Goal: Transaction & Acquisition: Purchase product/service

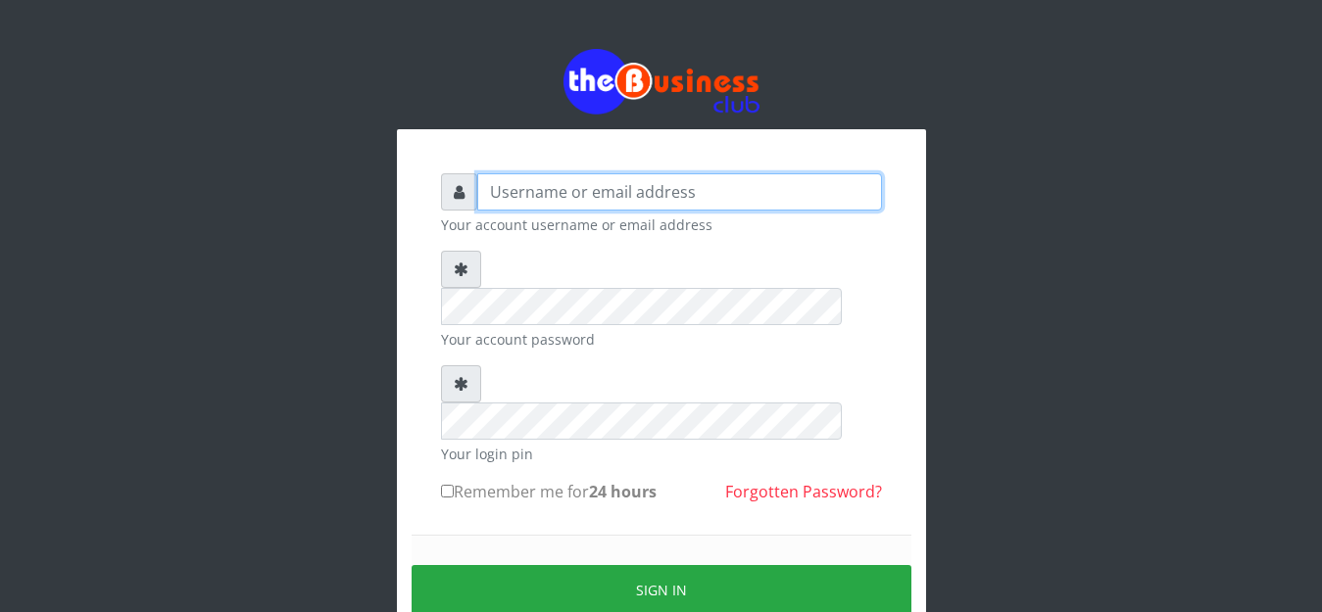
click at [560, 199] on input "text" at bounding box center [679, 191] width 405 height 37
click at [552, 197] on input "text" at bounding box center [679, 191] width 405 height 37
type input "anthony4christy2k@gmail.com"
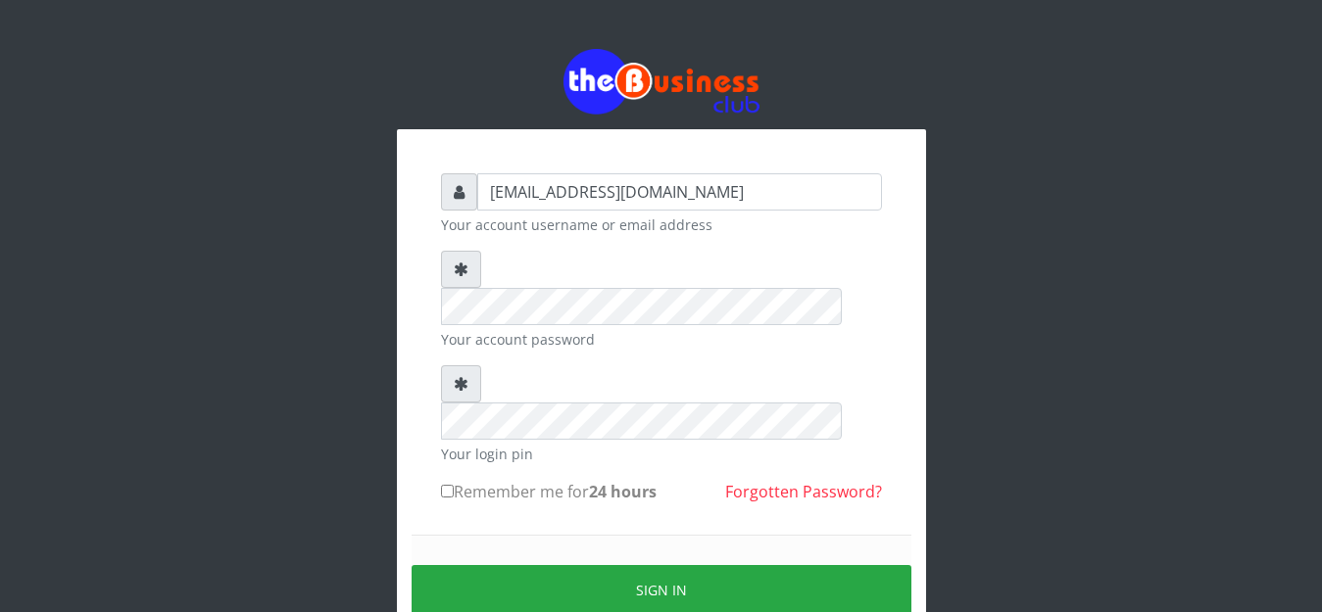
click at [449, 485] on input "Remember me for 24 hours" at bounding box center [447, 491] width 13 height 13
checkbox input "true"
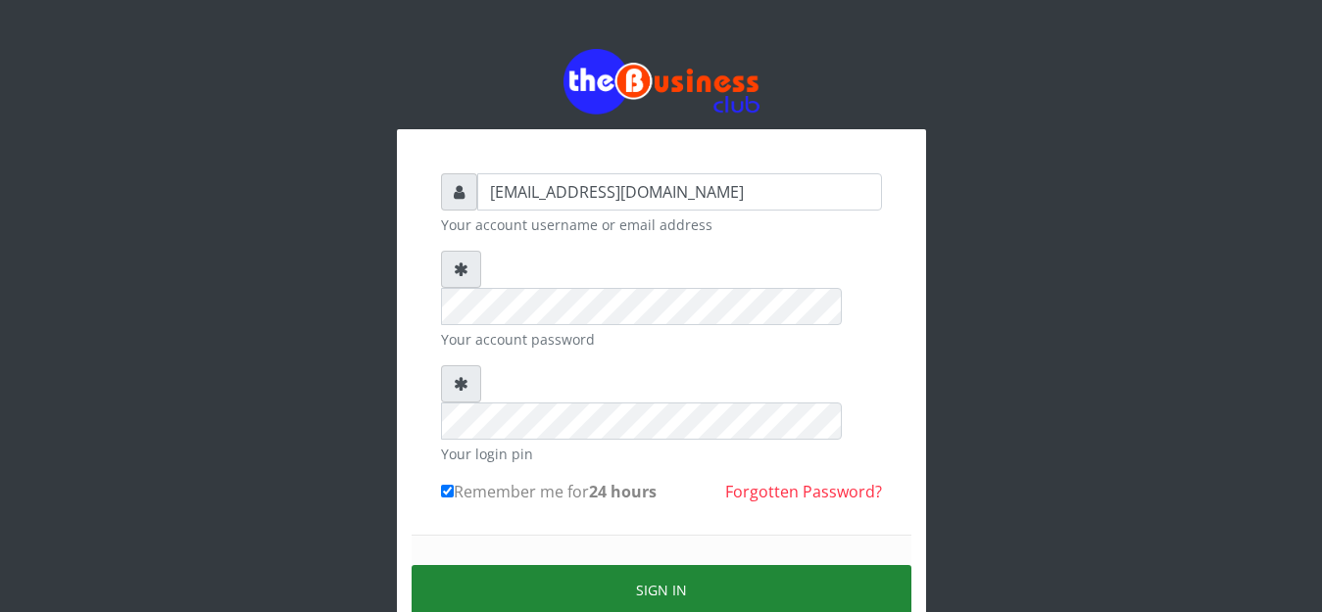
click at [683, 565] on button "Sign in" at bounding box center [661, 590] width 500 height 50
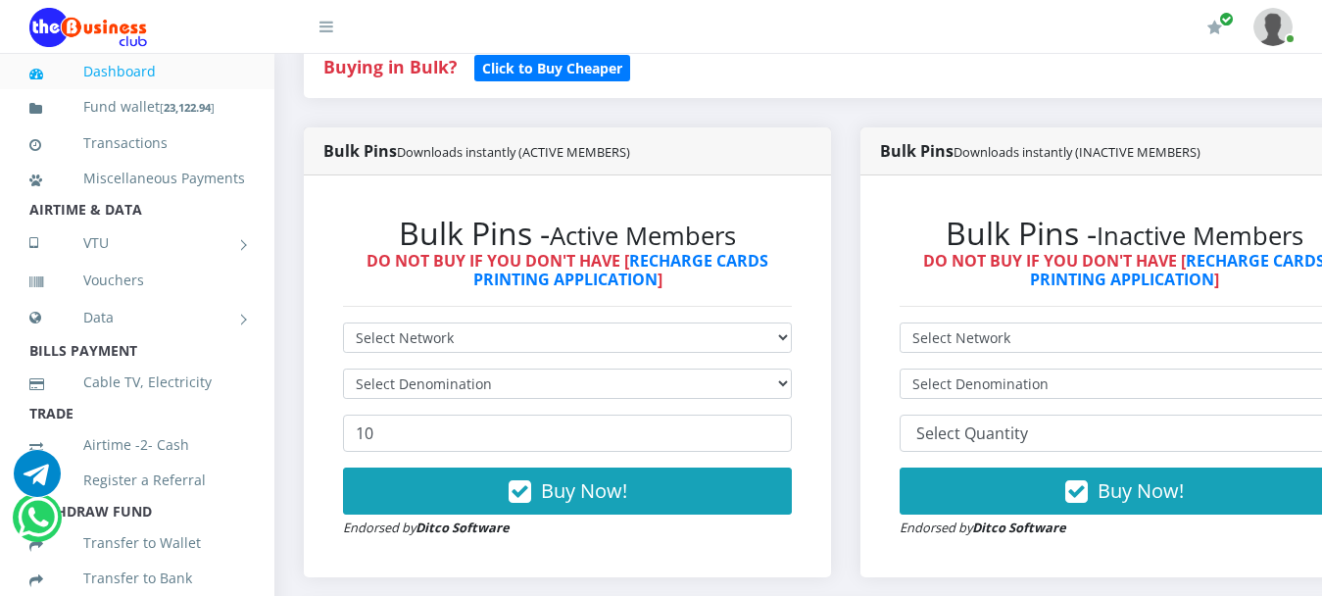
scroll to position [490, 0]
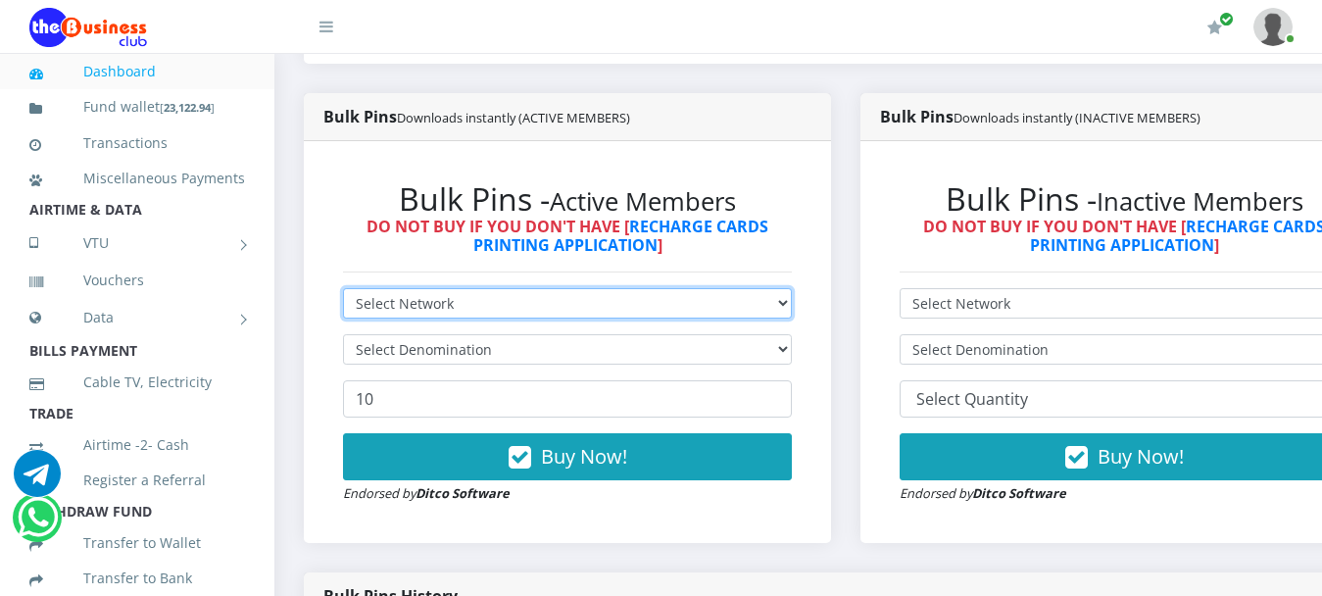
click at [529, 288] on select "Select Network MTN Globacom 9Mobile Airtel" at bounding box center [567, 303] width 449 height 30
select select "MTN"
click at [343, 288] on select "Select Network MTN Globacom 9Mobile Airtel" at bounding box center [567, 303] width 449 height 30
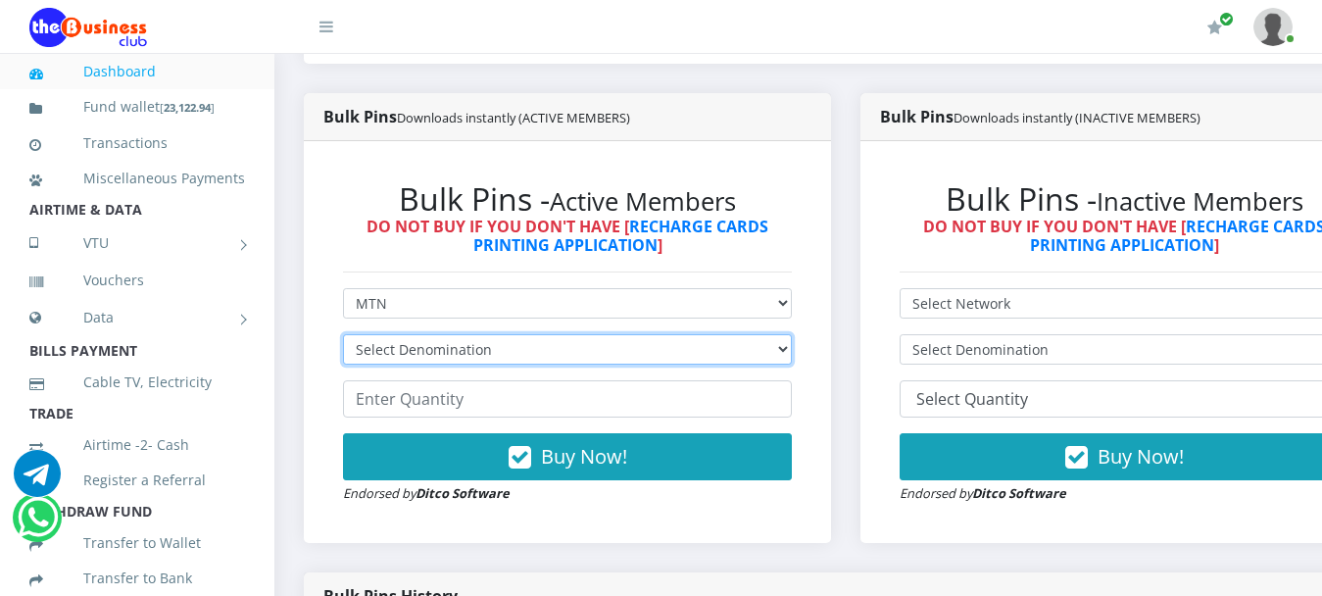
click at [491, 334] on select "Select Denomination MTN NGN100 - ₦96.99 MTN NGN200 - ₦193.98 MTN NGN400 - ₦387.…" at bounding box center [567, 349] width 449 height 30
select select "96.99-100"
click at [343, 334] on select "Select Denomination MTN NGN100 - ₦96.99 MTN NGN200 - ₦193.98 MTN NGN400 - ₦387.…" at bounding box center [567, 349] width 449 height 30
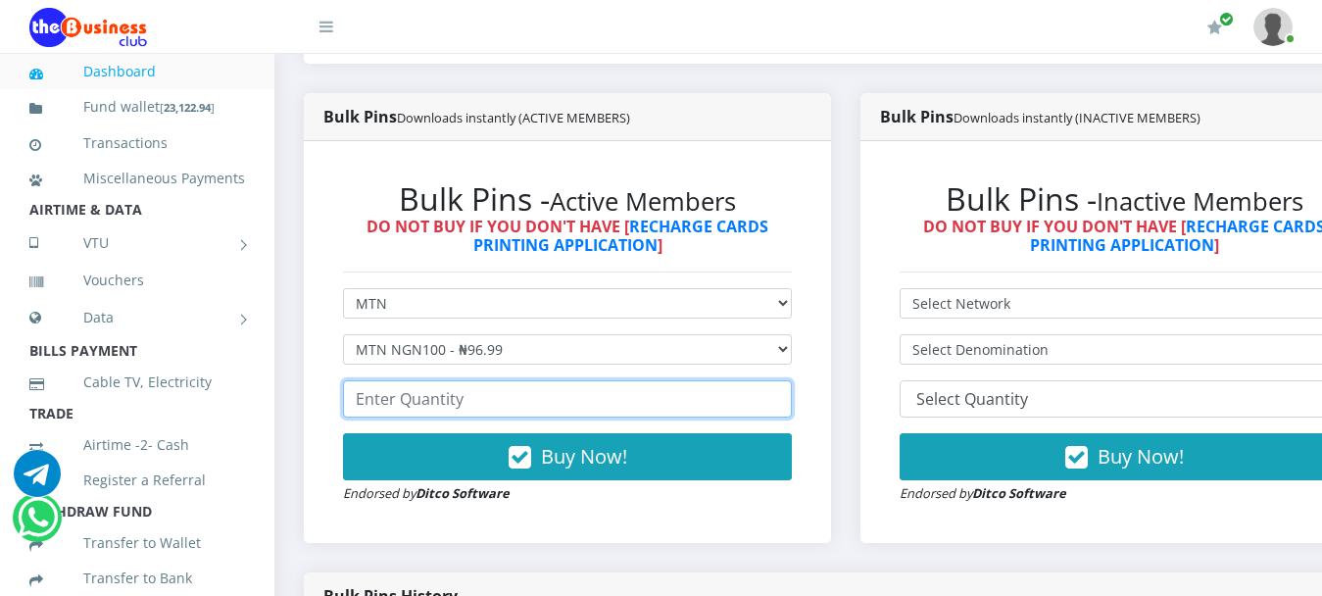
click at [476, 380] on input "number" at bounding box center [567, 398] width 449 height 37
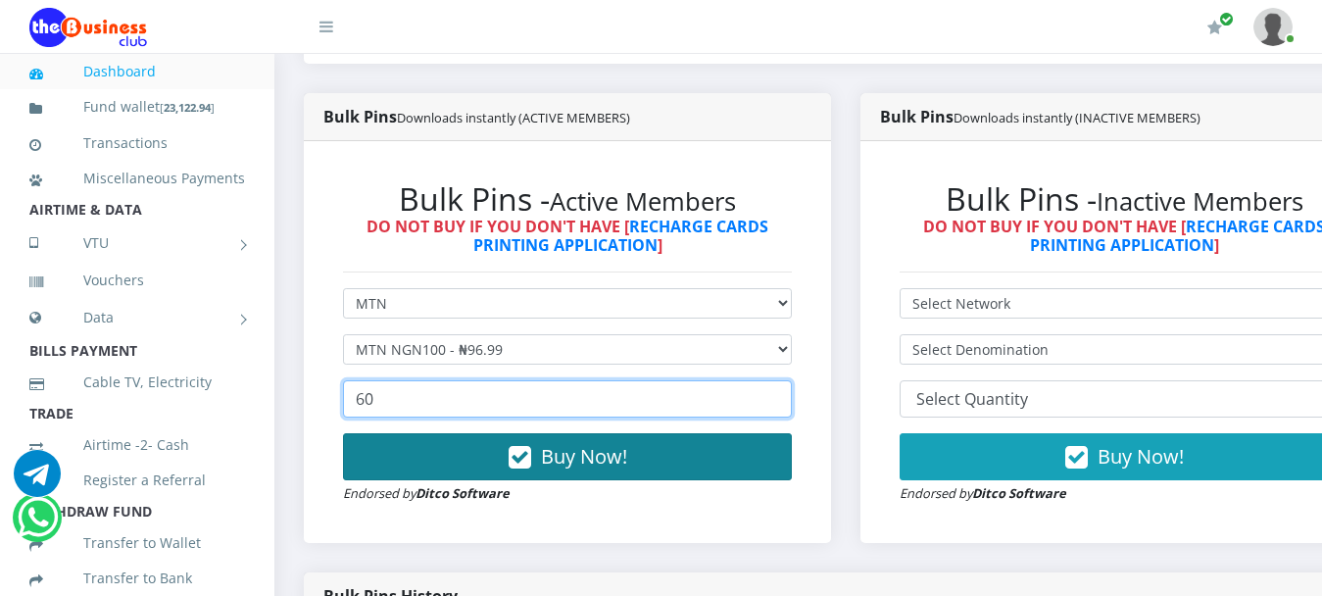
type input "60"
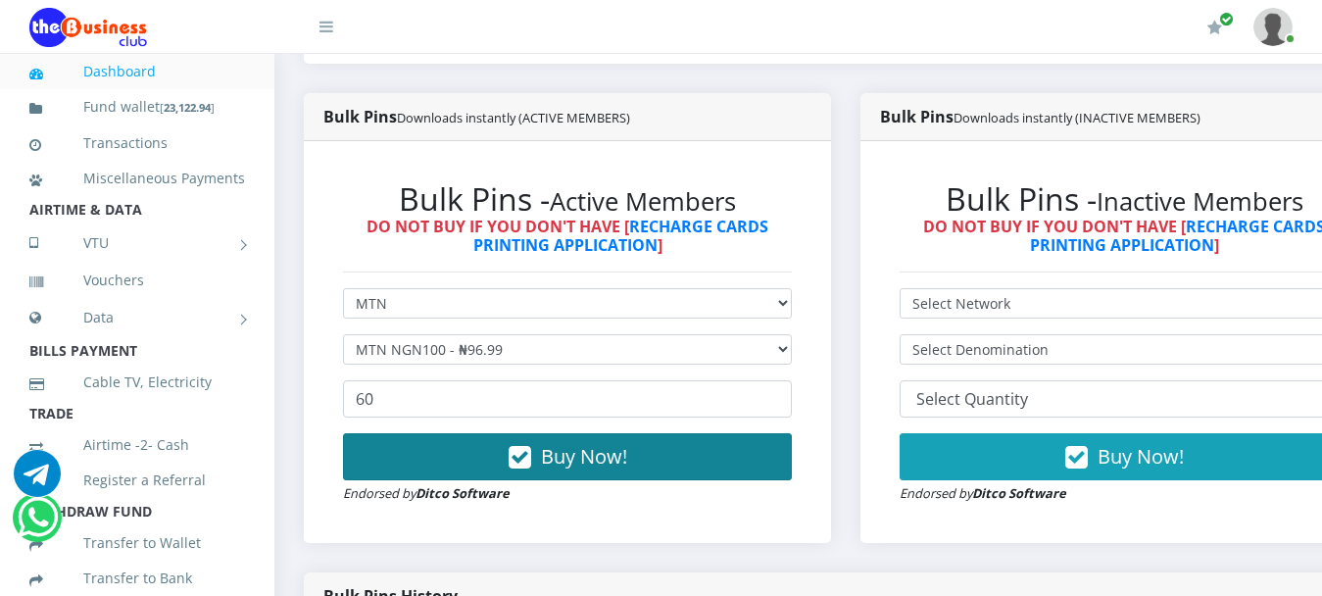
click at [593, 443] on span "Buy Now!" at bounding box center [584, 456] width 86 height 26
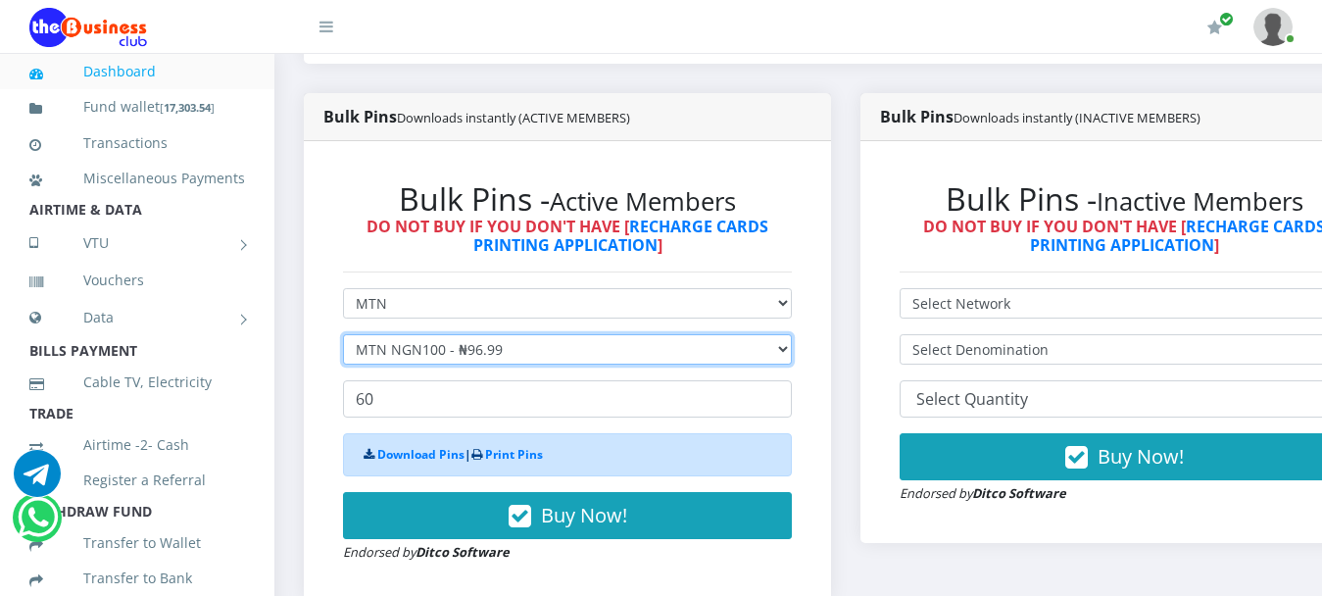
click at [406, 334] on select "Select Denomination MTN NGN100 - ₦96.99 MTN NGN200 - ₦193.98 MTN NGN400 - ₦387.…" at bounding box center [567, 349] width 449 height 30
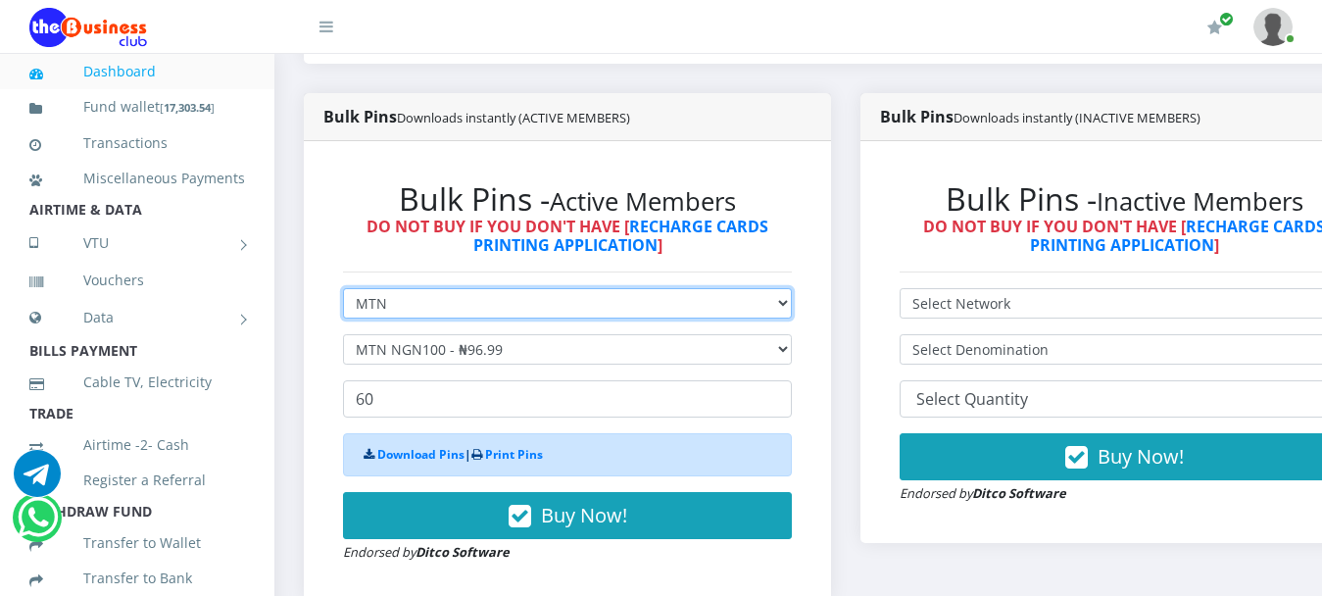
click at [369, 288] on select "Select Network MTN Globacom 9Mobile Airtel" at bounding box center [567, 303] width 449 height 30
select select "Glo"
click at [343, 288] on select "Select Network MTN Globacom 9Mobile Airtel" at bounding box center [567, 303] width 449 height 30
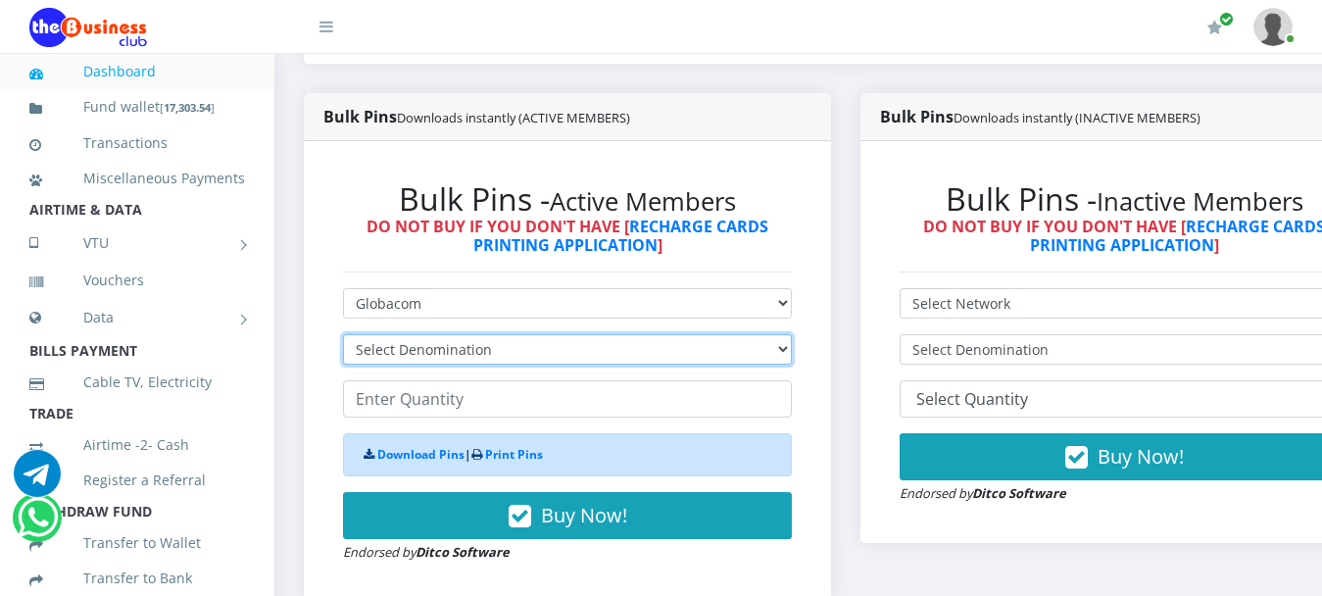
click at [406, 335] on select "Select Denomination Glo NGN100 - ₦96.55 Glo NGN200 - ₦193.10 Glo NGN500 - ₦482.…" at bounding box center [567, 349] width 449 height 30
select select "96.55-100"
click at [343, 334] on select "Select Denomination Glo NGN100 - ₦96.55 Glo NGN200 - ₦193.10 Glo NGN500 - ₦482.…" at bounding box center [567, 349] width 449 height 30
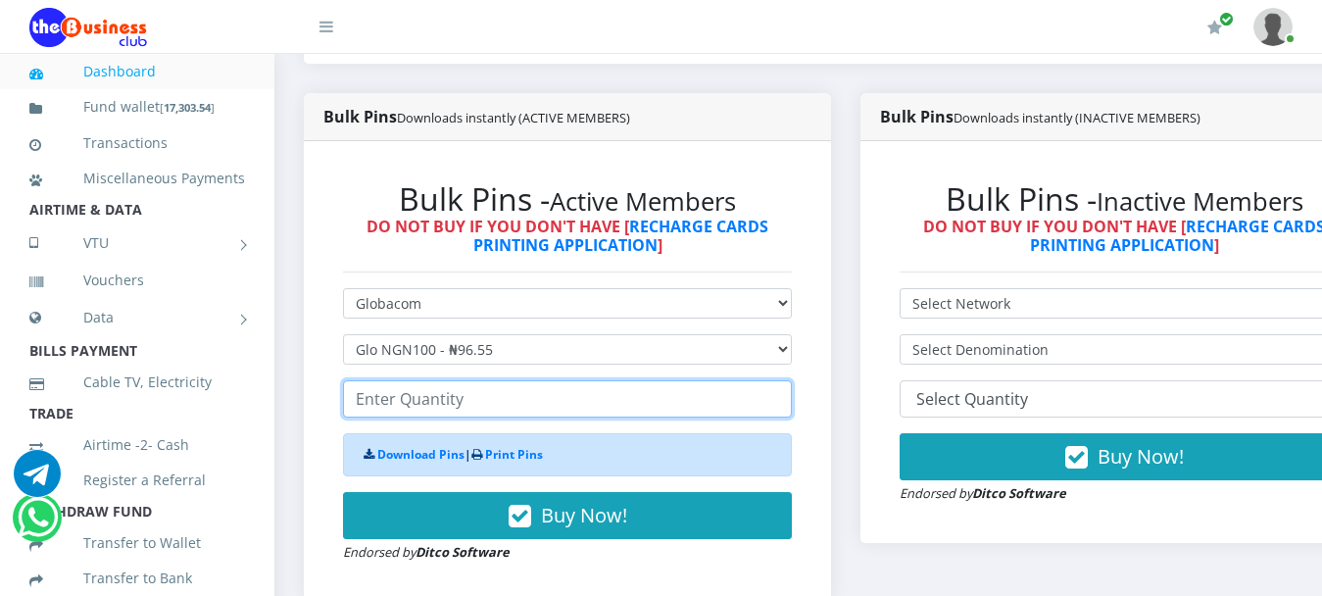
click at [454, 382] on input "number" at bounding box center [567, 398] width 449 height 37
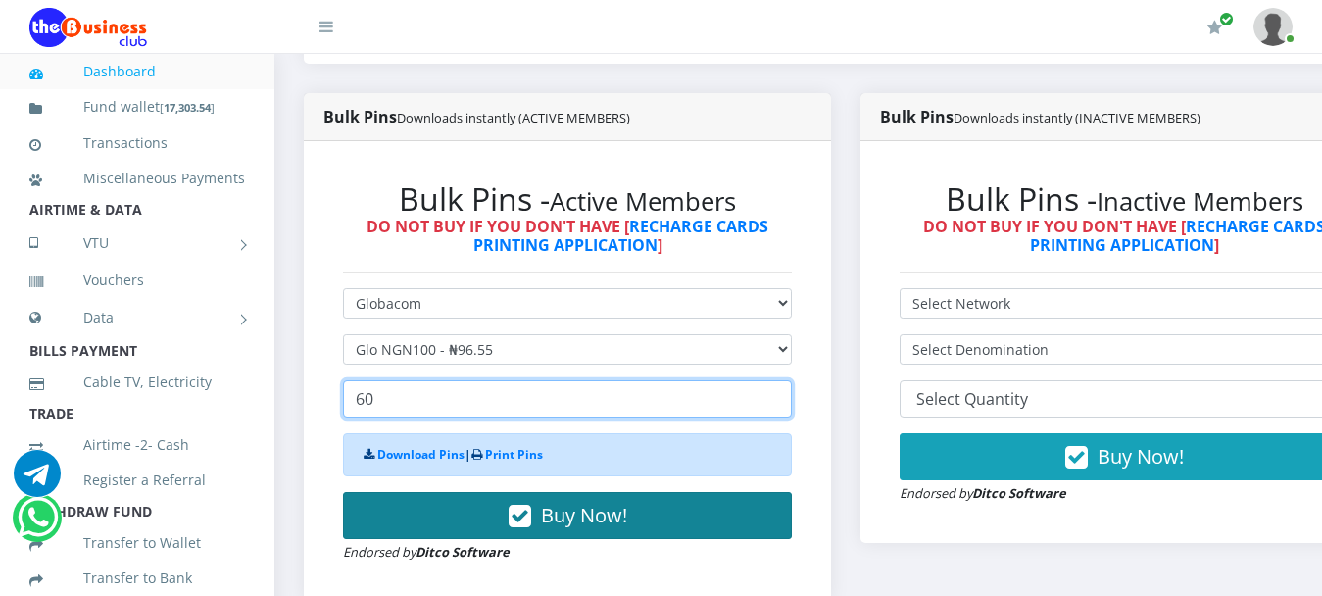
type input "60"
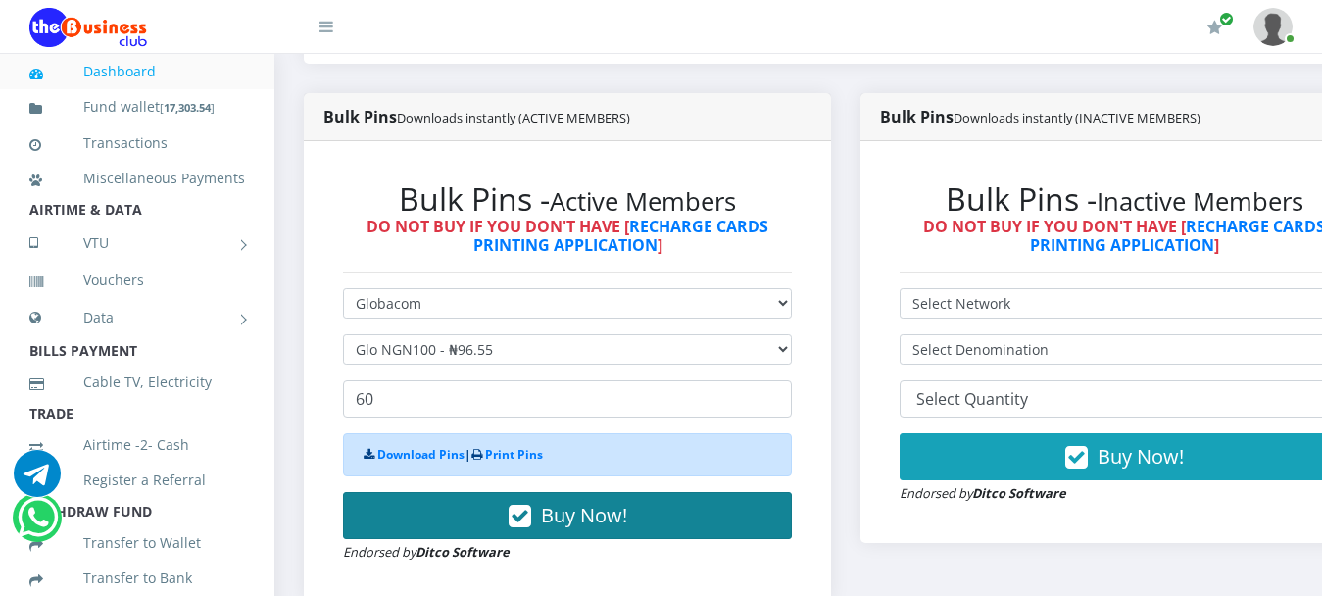
click at [601, 502] on span "Buy Now!" at bounding box center [584, 515] width 86 height 26
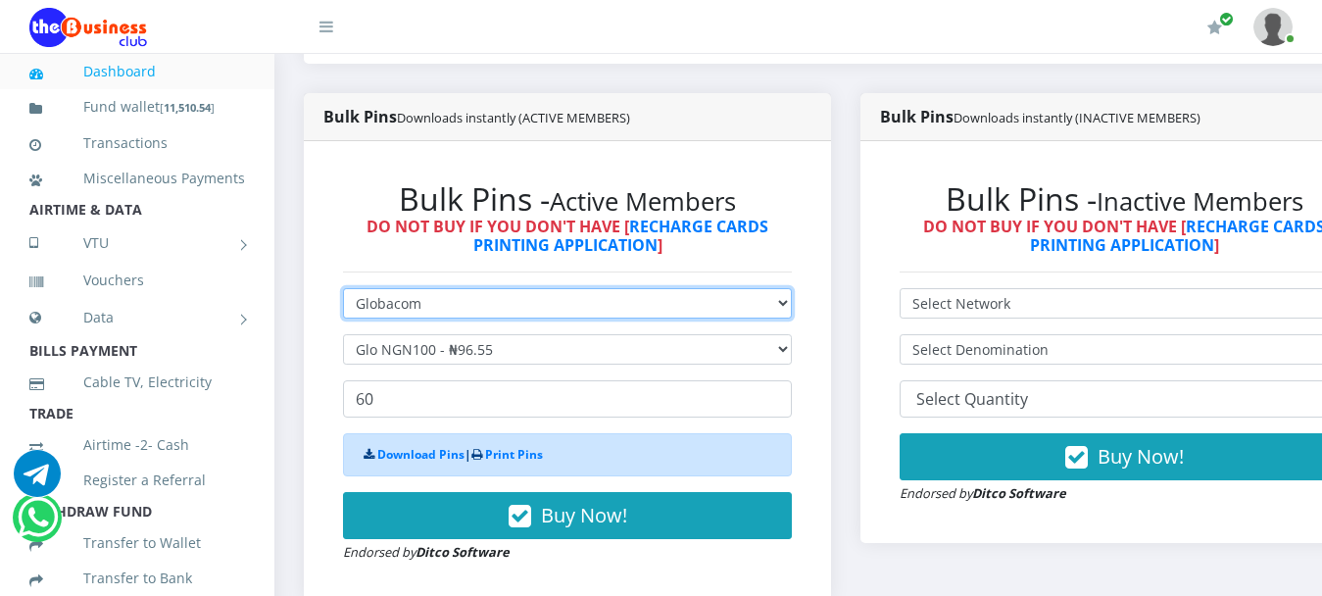
click at [412, 288] on select "Select Network MTN Globacom 9Mobile Airtel" at bounding box center [567, 303] width 449 height 30
select select "Airtel"
click at [343, 288] on select "Select Network MTN Globacom 9Mobile Airtel" at bounding box center [567, 303] width 449 height 30
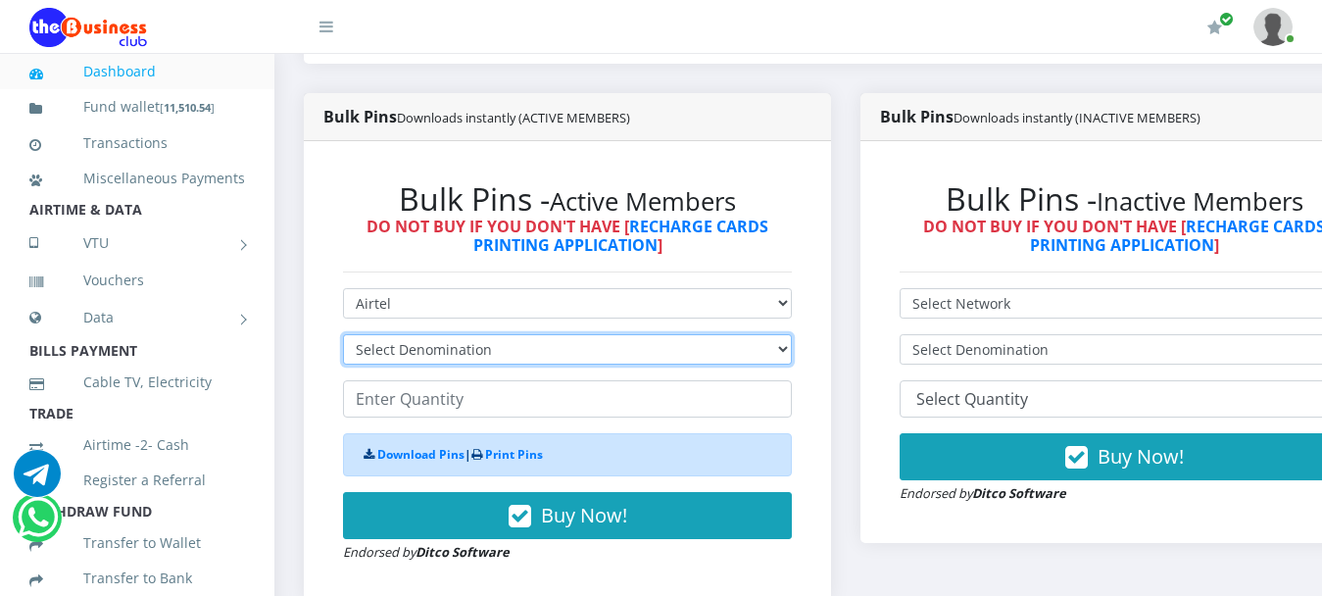
click at [412, 334] on select "Select Denomination Airtel NGN100 - ₦96.38 Airtel NGN200 - ₦192.76 Airtel NGN50…" at bounding box center [567, 349] width 449 height 30
select select "192.76-200"
click at [343, 334] on select "Select Denomination Airtel NGN100 - ₦96.38 Airtel NGN200 - ₦192.76 Airtel NGN50…" at bounding box center [567, 349] width 449 height 30
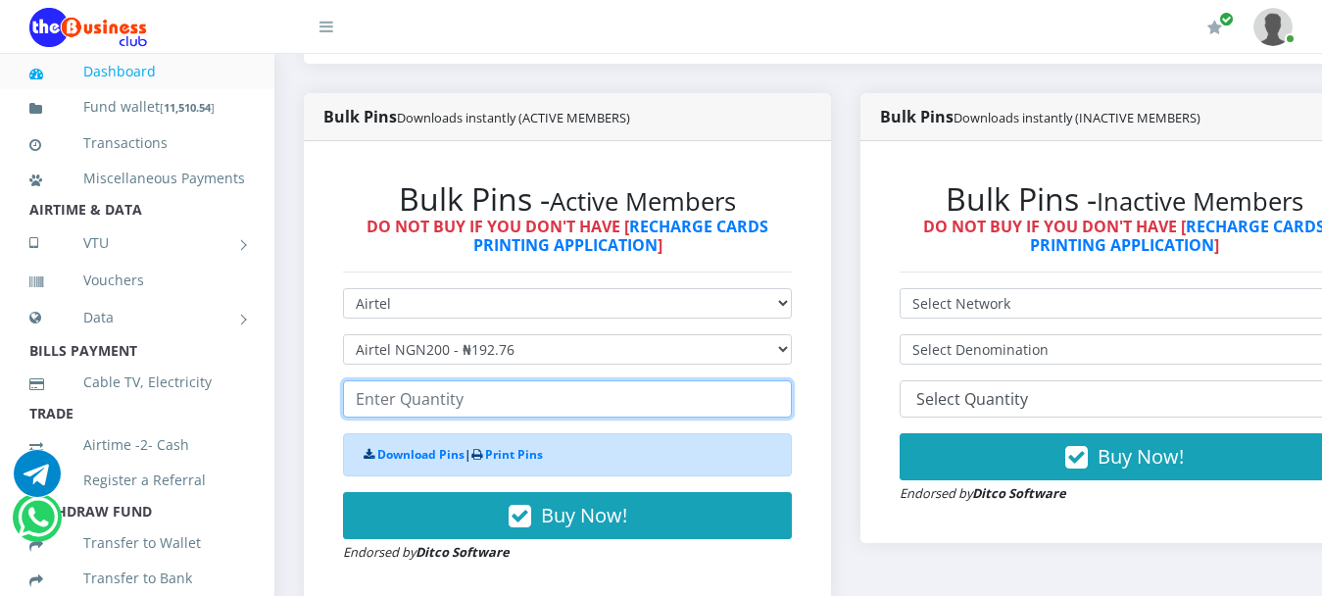
click at [441, 381] on input "number" at bounding box center [567, 398] width 449 height 37
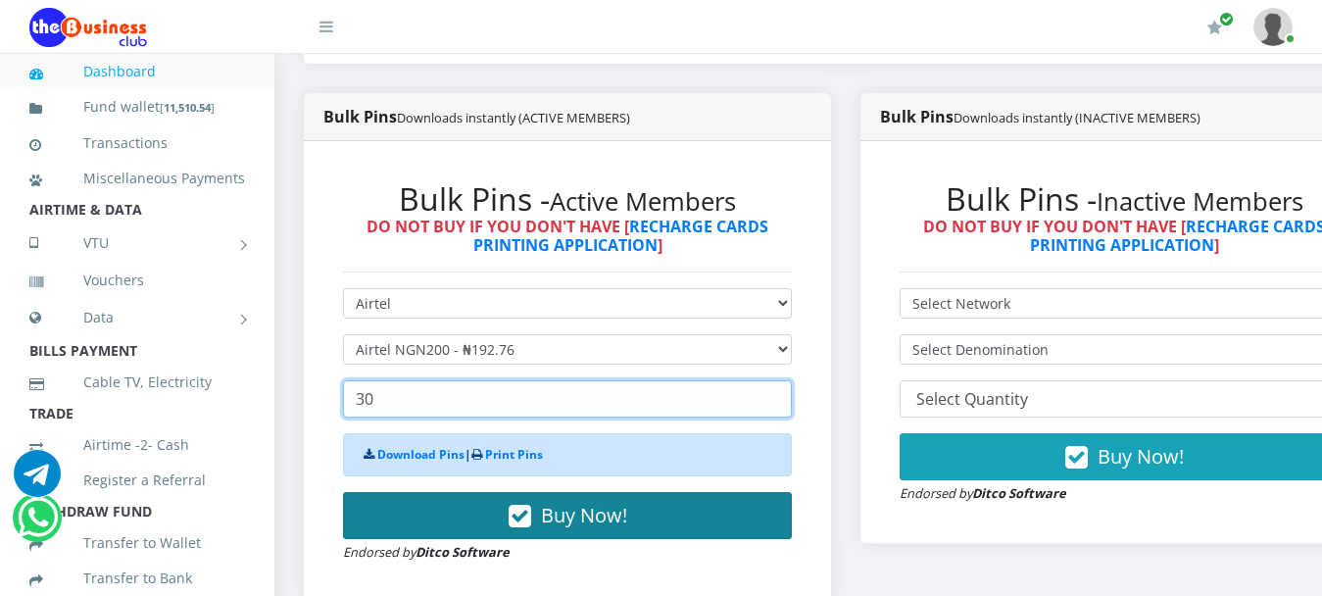
type input "30"
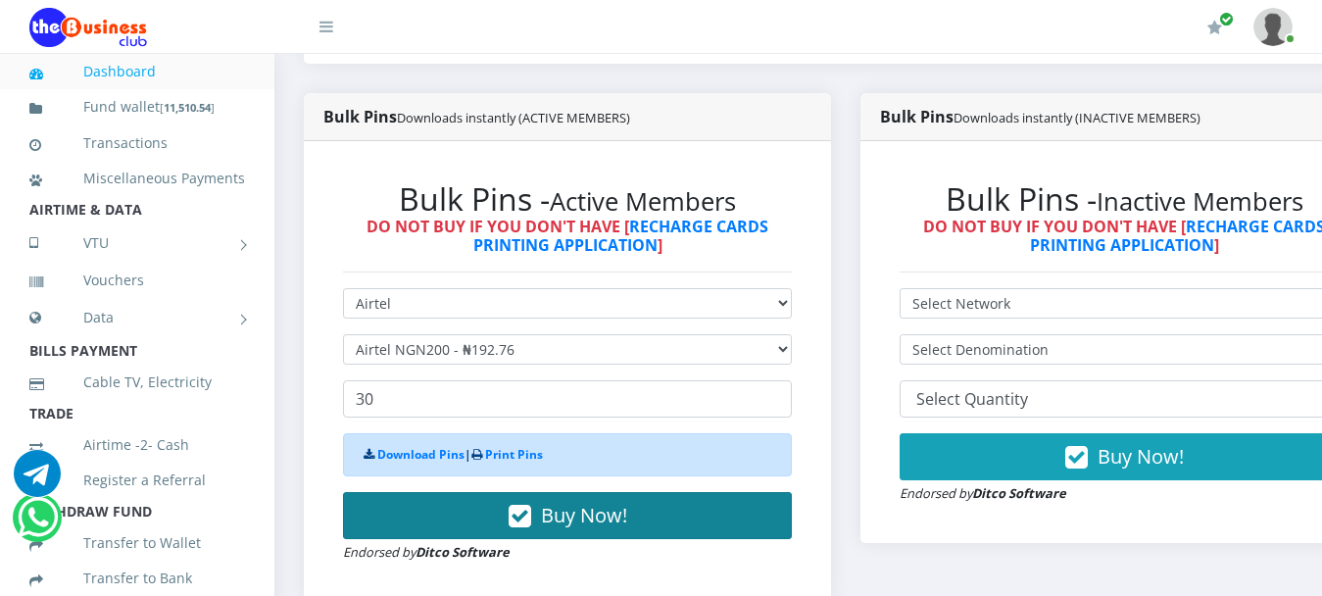
click at [571, 502] on span "Buy Now!" at bounding box center [584, 515] width 86 height 26
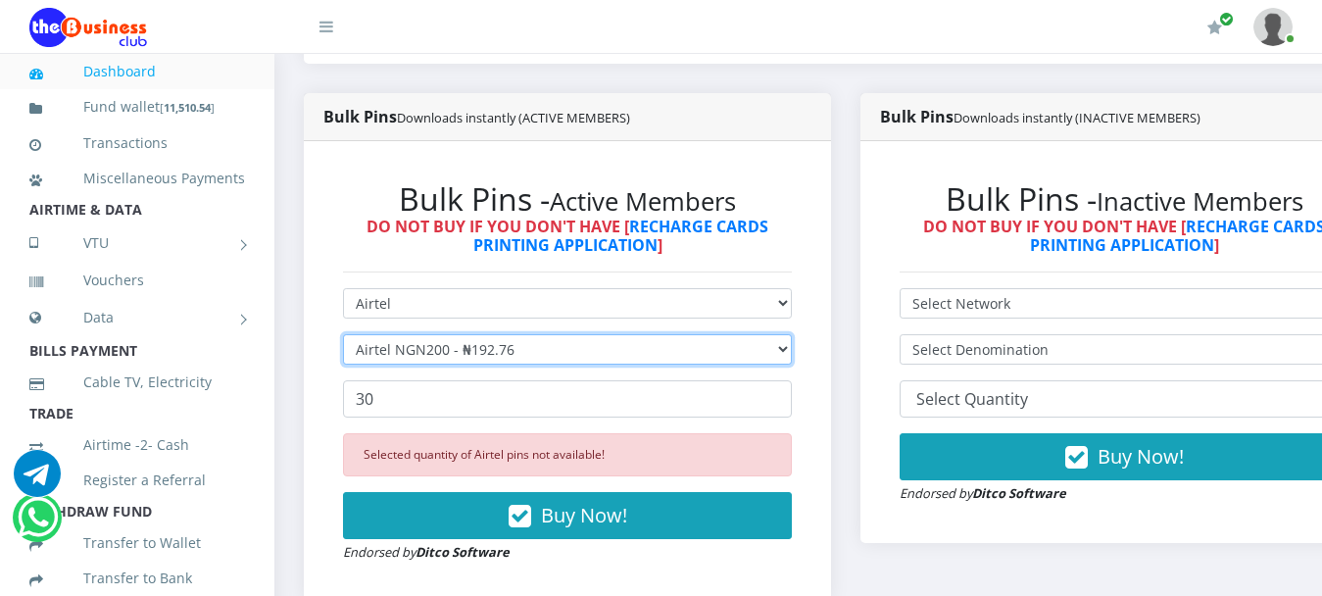
click at [409, 334] on select "Select Denomination Airtel NGN100 - ₦96.38 Airtel NGN200 - ₦192.76 Airtel NGN50…" at bounding box center [567, 349] width 449 height 30
select select "96.38-100"
click at [343, 334] on select "Select Denomination Airtel NGN100 - ₦96.38 Airtel NGN200 - ₦192.76 Airtel NGN50…" at bounding box center [567, 349] width 449 height 30
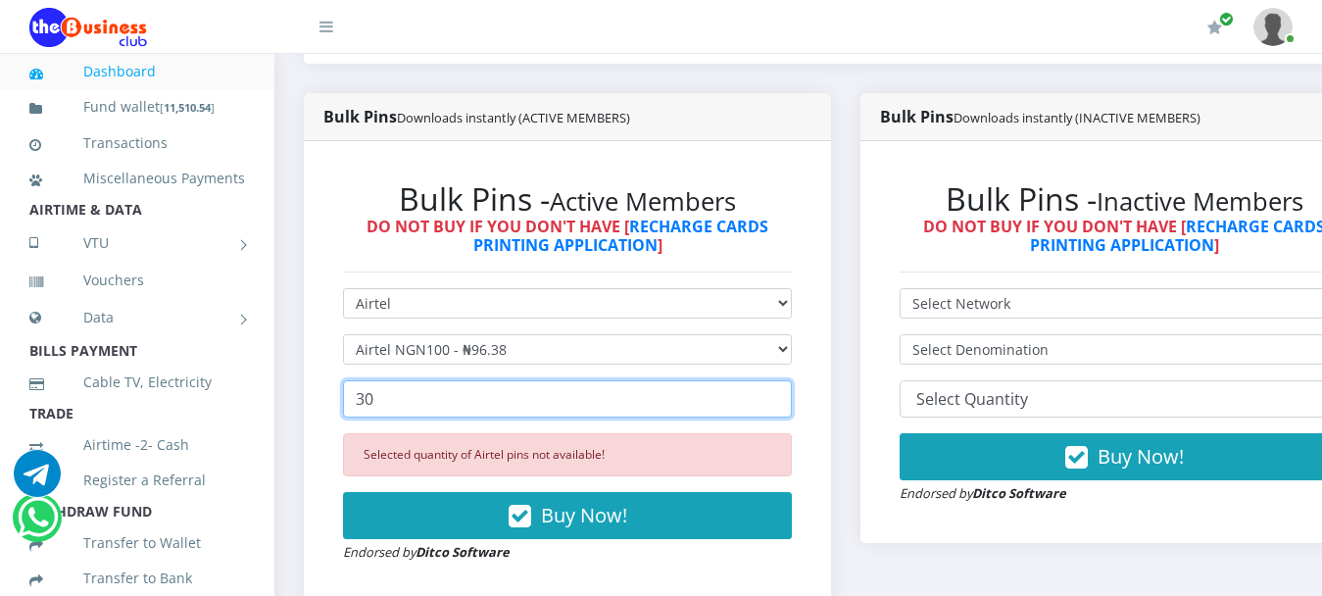
drag, startPoint x: 413, startPoint y: 383, endPoint x: 279, endPoint y: 374, distance: 134.5
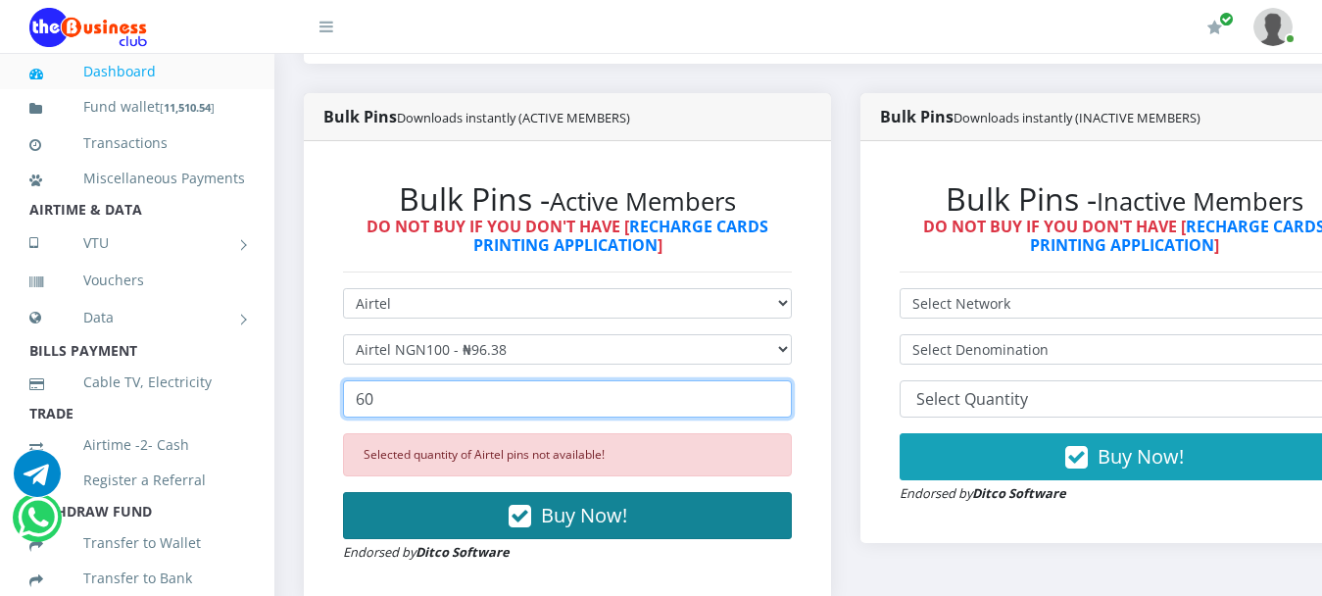
type input "60"
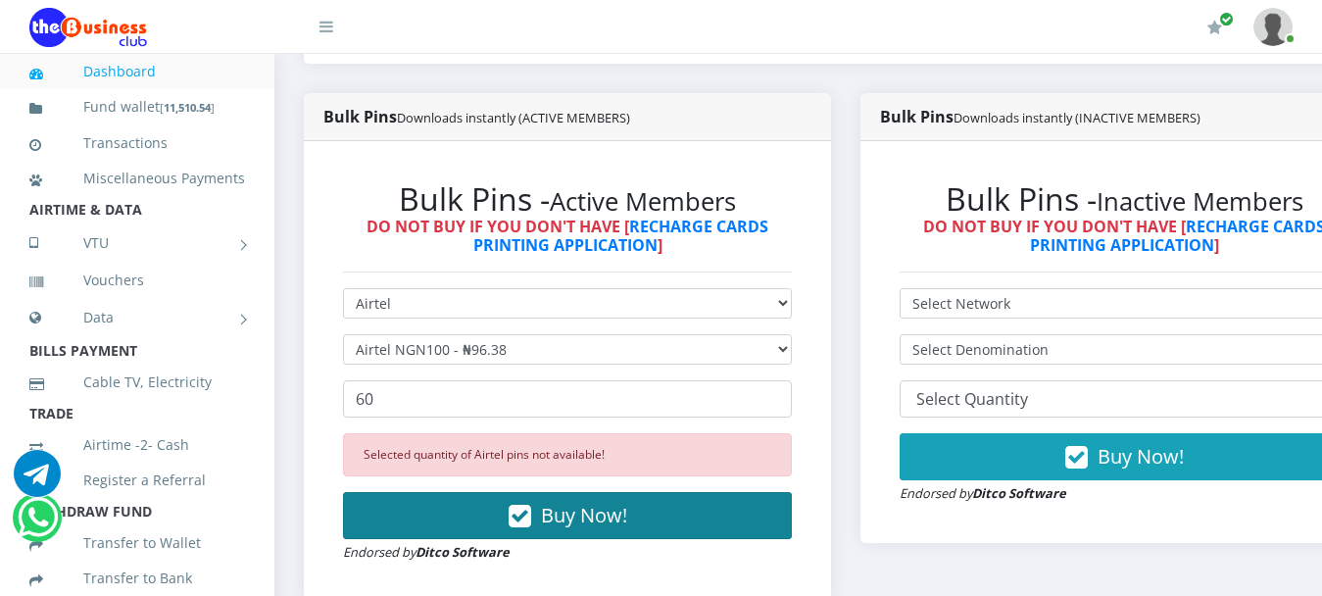
click at [586, 502] on span "Buy Now!" at bounding box center [584, 515] width 86 height 26
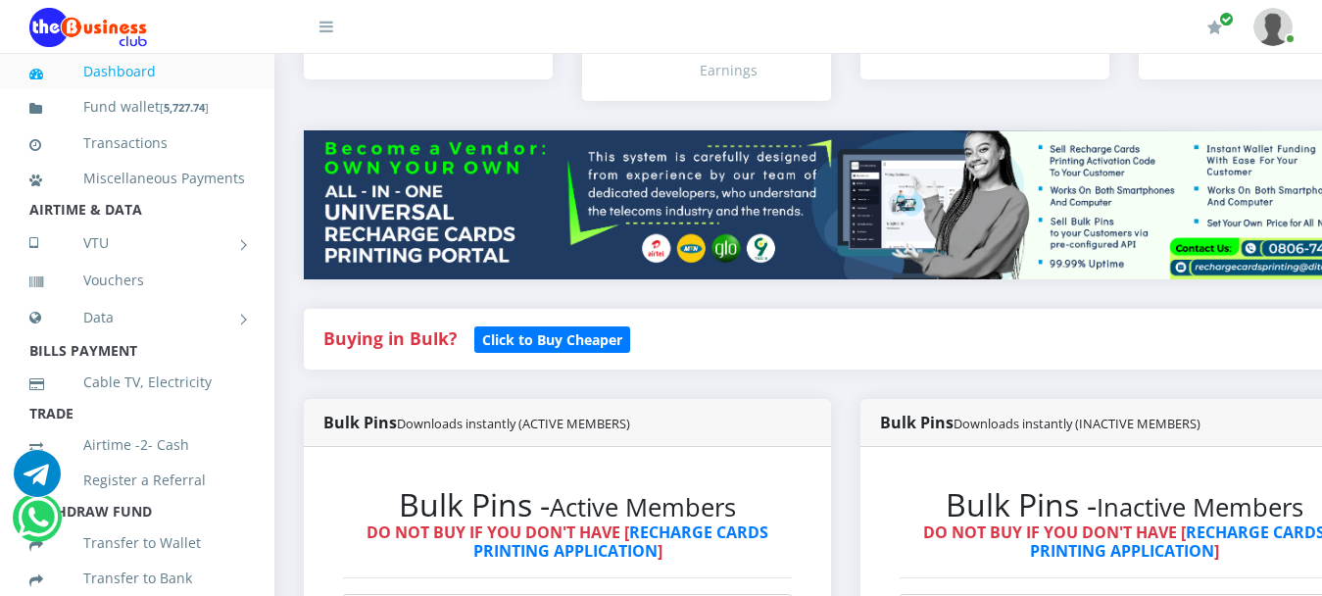
scroll to position [196, 0]
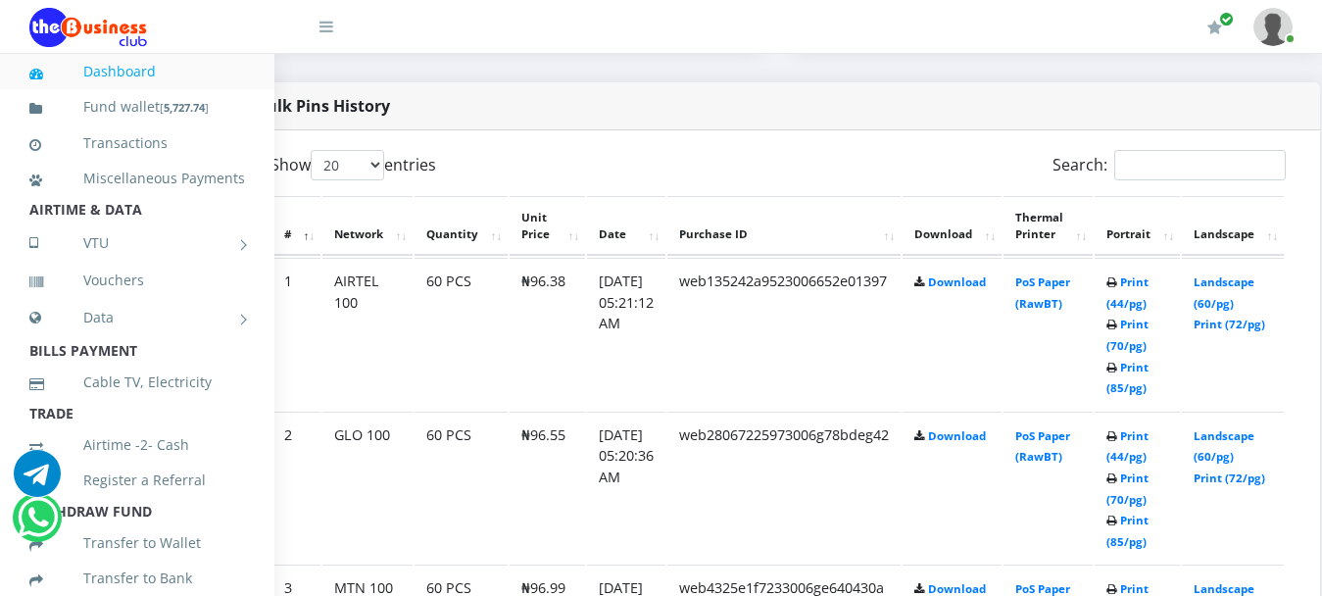
scroll to position [980, 75]
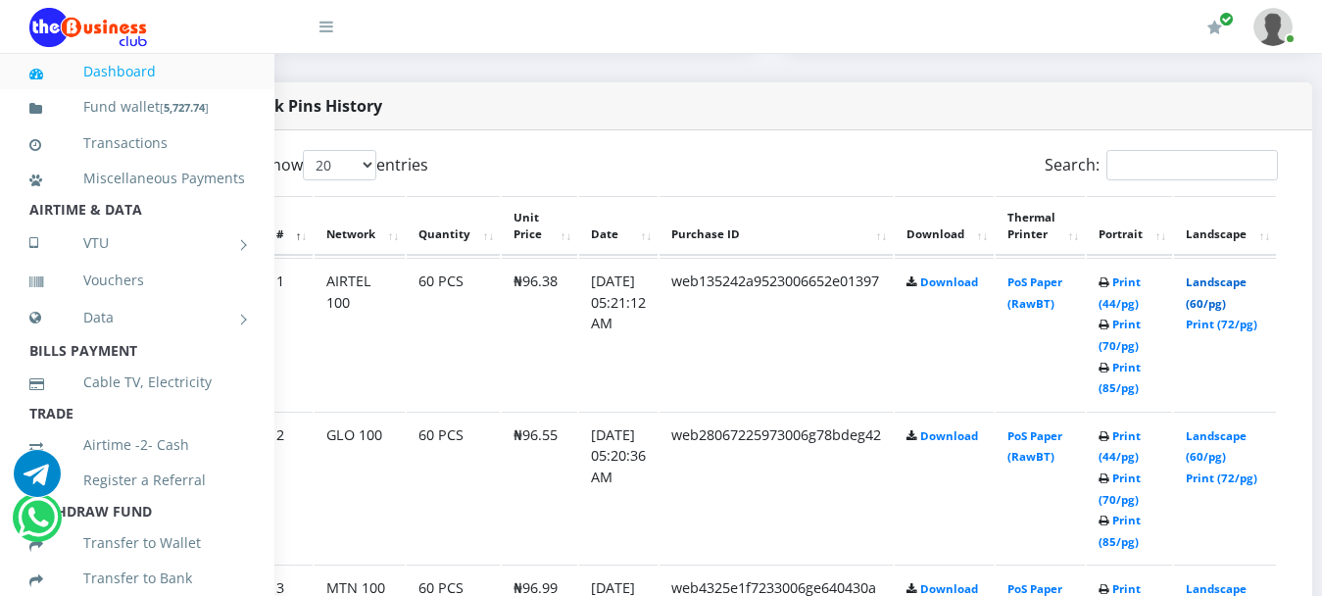
click at [1246, 274] on link "Landscape (60/pg)" at bounding box center [1215, 292] width 61 height 36
click at [1215, 420] on td "Landscape (60/pg) Print (72/pg)" at bounding box center [1225, 487] width 102 height 152
click at [1227, 428] on link "Landscape (60/pg)" at bounding box center [1215, 446] width 61 height 36
click at [1244, 581] on link "Landscape (60/pg)" at bounding box center [1215, 599] width 61 height 36
